Goal: Information Seeking & Learning: Learn about a topic

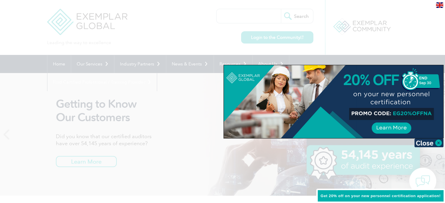
click at [36, 130] on div at bounding box center [222, 101] width 445 height 203
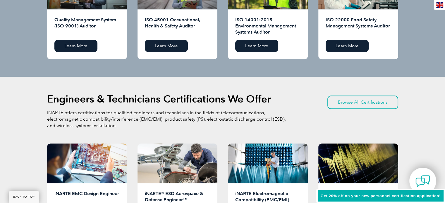
scroll to position [667, 0]
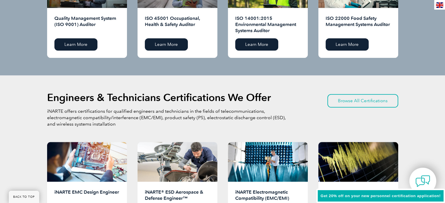
click at [279, 14] on div "ISO 14001:2015 Environmental Management Systems Auditor Learn More" at bounding box center [268, 33] width 80 height 50
click at [254, 44] on link "Learn More" at bounding box center [256, 44] width 43 height 12
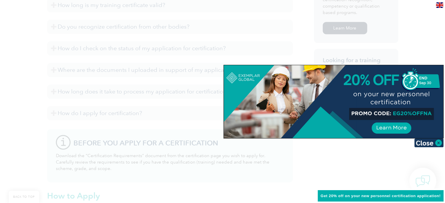
scroll to position [409, 0]
click at [22, 112] on div at bounding box center [222, 101] width 445 height 203
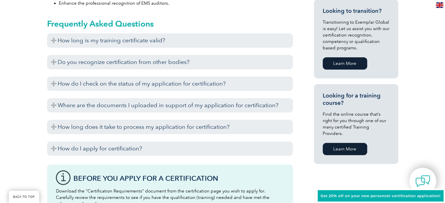
scroll to position [374, 0]
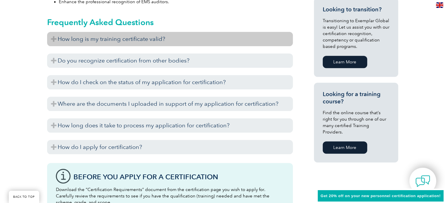
click at [56, 40] on h3 "How long is my training certificate valid?" at bounding box center [170, 39] width 246 height 14
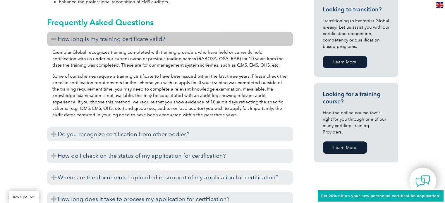
click at [3, 66] on div "General Overview Exemplar Global’s Environmental Management System (EMS) Audito…" at bounding box center [222, 118] width 445 height 701
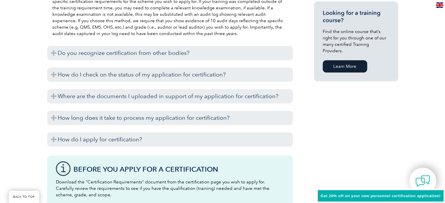
scroll to position [456, 0]
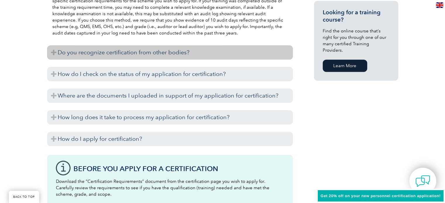
click at [54, 51] on h3 "Do you recognize certification from other bodies?" at bounding box center [170, 52] width 246 height 14
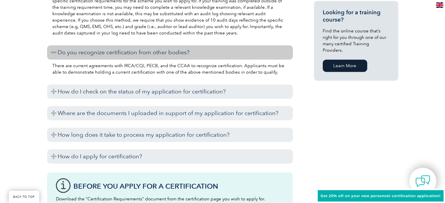
click at [0, 80] on div "General Overview Exemplar Global’s Environmental Management System (EMS) Audito…" at bounding box center [222, 46] width 445 height 718
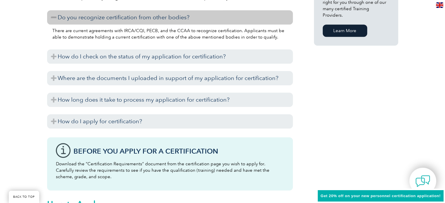
scroll to position [503, 0]
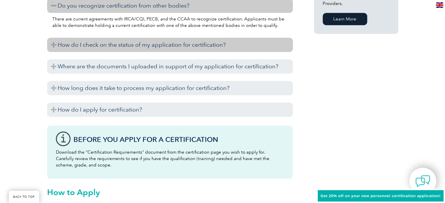
click at [52, 46] on h3 "How do I check on the status of my application for certification?" at bounding box center [170, 45] width 246 height 14
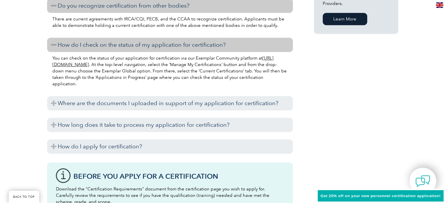
click at [0, 73] on div "General Overview Exemplar Global’s Environmental Management System (EMS) Audito…" at bounding box center [222, 17] width 445 height 755
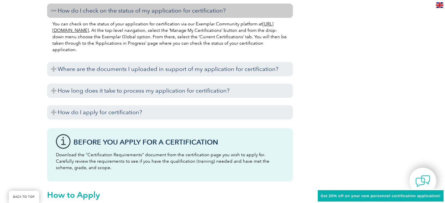
scroll to position [538, 0]
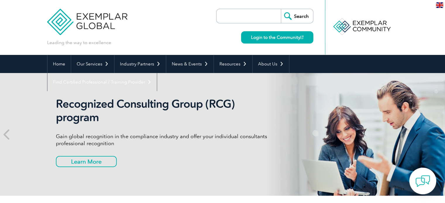
click at [159, 24] on div "Leading the way to excellence Search Login to the Community ▼" at bounding box center [222, 27] width 351 height 55
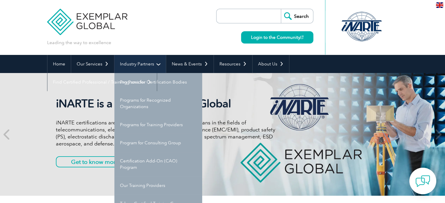
click at [157, 68] on link "Industry Partners" at bounding box center [139, 64] width 51 height 18
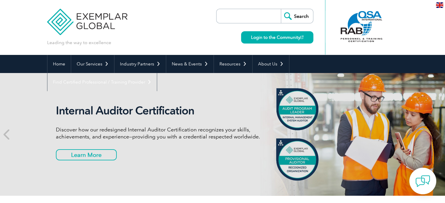
click at [429, 31] on header "Leading the way to excellence Search Login to the Community ▼" at bounding box center [222, 27] width 445 height 55
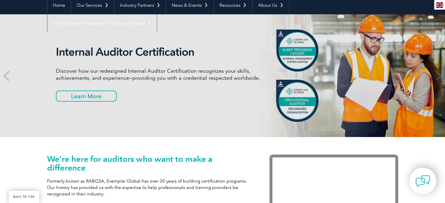
scroll to position [58, 0]
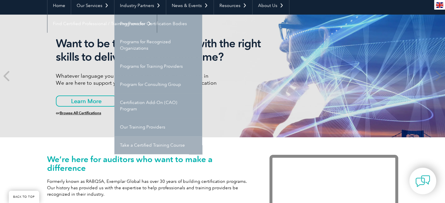
click at [145, 144] on link "Take a Certified Training Course" at bounding box center [158, 145] width 88 height 18
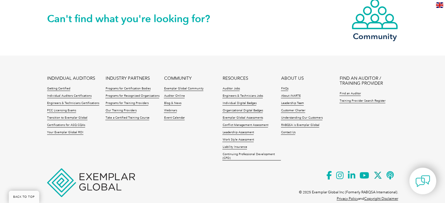
scroll to position [646, 0]
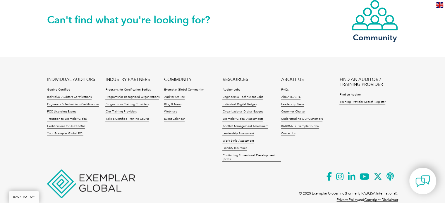
click at [232, 89] on link "Auditor Jobs" at bounding box center [230, 90] width 17 height 4
